Goal: Task Accomplishment & Management: Use online tool/utility

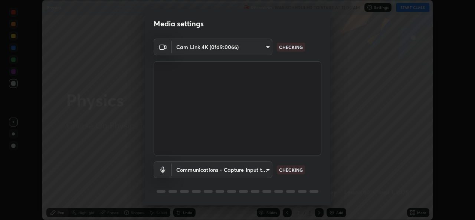
scroll to position [220, 475]
click at [192, 169] on body "Erase all Physics Recording WAS SCHEDULED TO START AT 11:05 AM Settings START C…" at bounding box center [237, 110] width 475 height 220
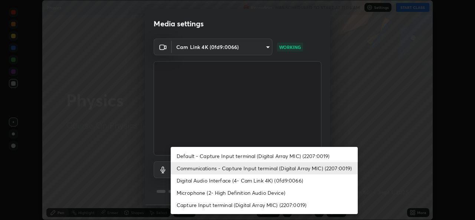
click at [193, 155] on li "Default - Capture Input terminal (Digital Array MIC) (2207:0019)" at bounding box center [264, 156] width 187 height 12
type input "default"
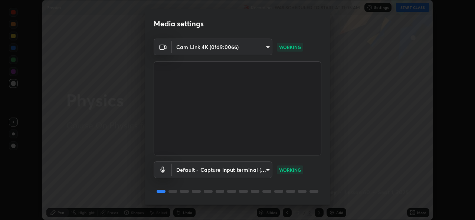
scroll to position [23, 0]
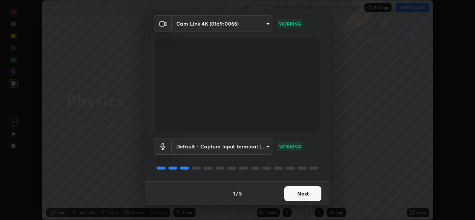
click at [289, 194] on button "Next" at bounding box center [302, 193] width 37 height 15
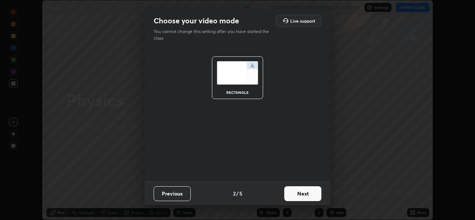
scroll to position [0, 0]
click at [294, 196] on button "Next" at bounding box center [302, 193] width 37 height 15
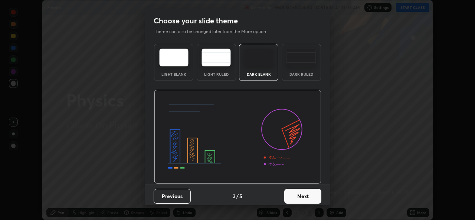
click at [302, 195] on button "Next" at bounding box center [302, 196] width 37 height 15
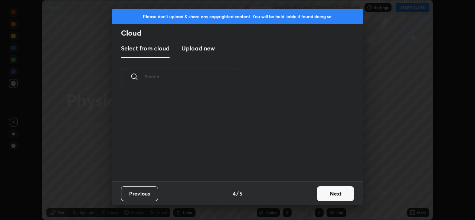
click at [305, 196] on div "Previous 4 / 5 Next" at bounding box center [237, 194] width 251 height 24
click at [323, 194] on button "Next" at bounding box center [335, 193] width 37 height 15
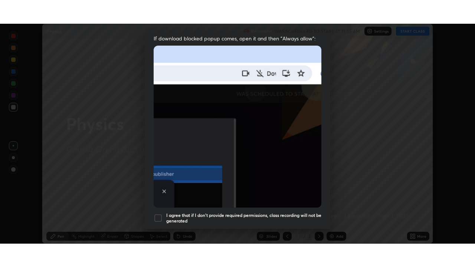
scroll to position [175, 0]
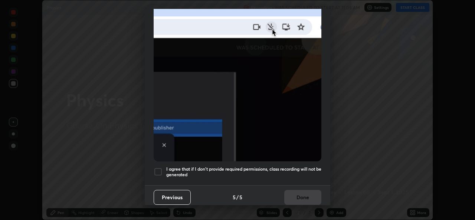
click at [157, 171] on div at bounding box center [158, 171] width 9 height 9
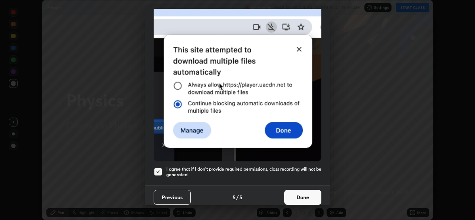
click at [290, 195] on button "Done" at bounding box center [302, 197] width 37 height 15
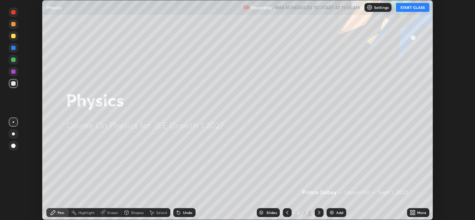
click at [404, 6] on button "START CLASS" at bounding box center [412, 7] width 33 height 9
click at [414, 213] on icon at bounding box center [413, 213] width 6 height 6
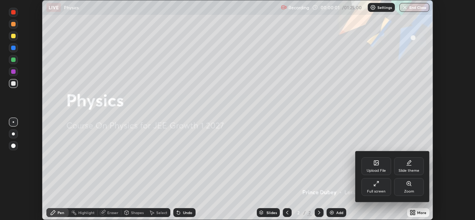
click at [379, 186] on icon at bounding box center [377, 184] width 6 height 6
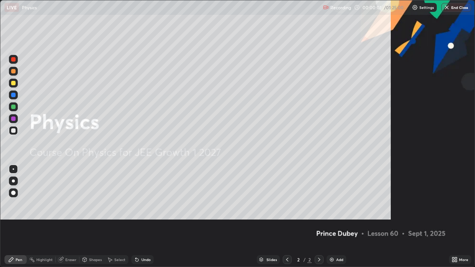
scroll to position [267, 475]
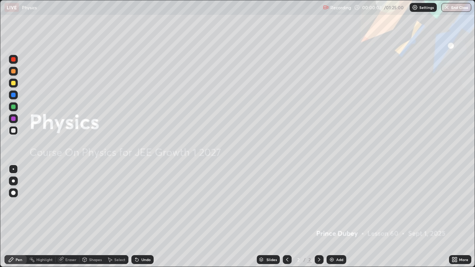
click at [338, 220] on div "Add" at bounding box center [339, 260] width 7 height 4
